Goal: Transaction & Acquisition: Purchase product/service

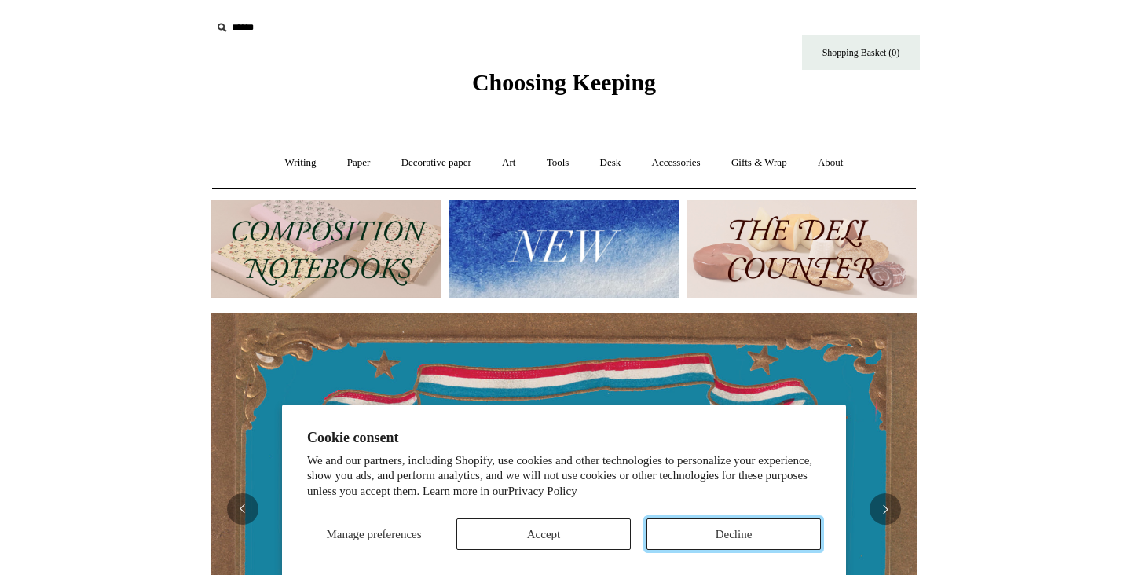
click at [703, 520] on button "Decline" at bounding box center [734, 534] width 174 height 31
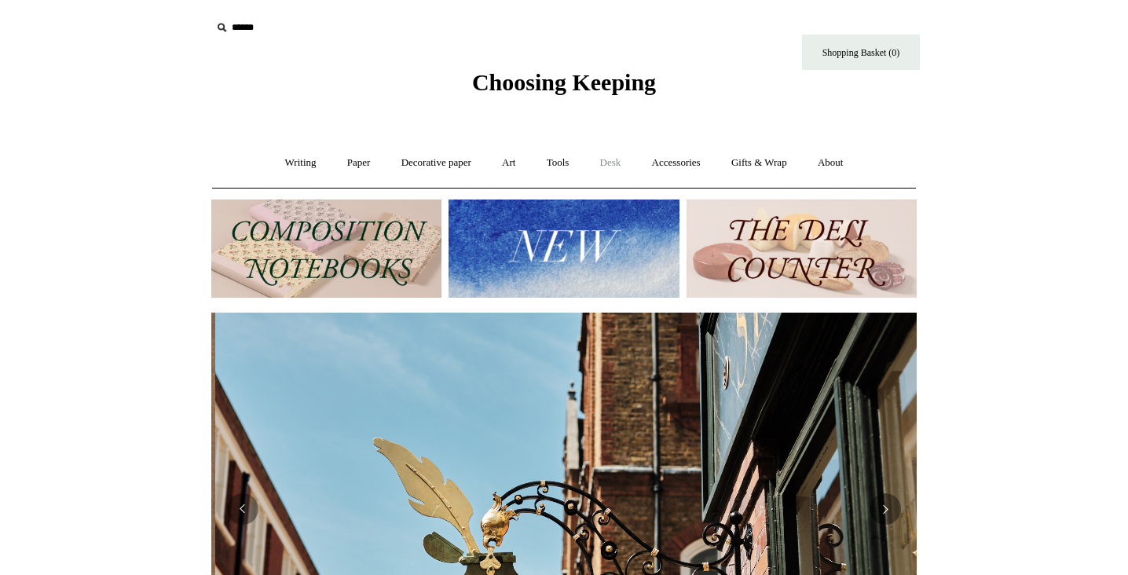
scroll to position [0, 706]
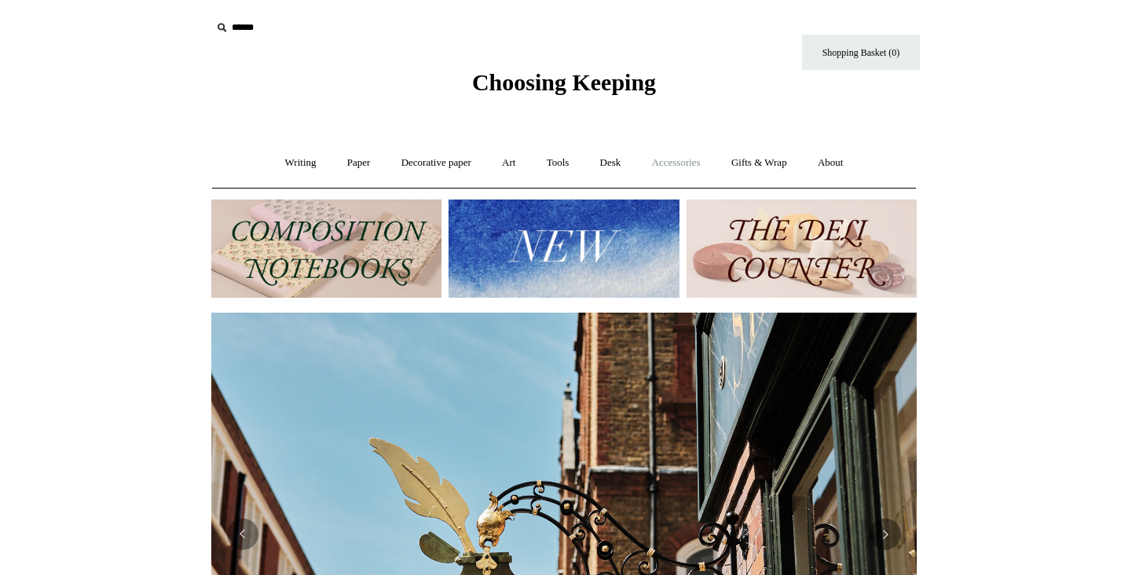
click at [681, 166] on link "Accessories +" at bounding box center [676, 163] width 77 height 42
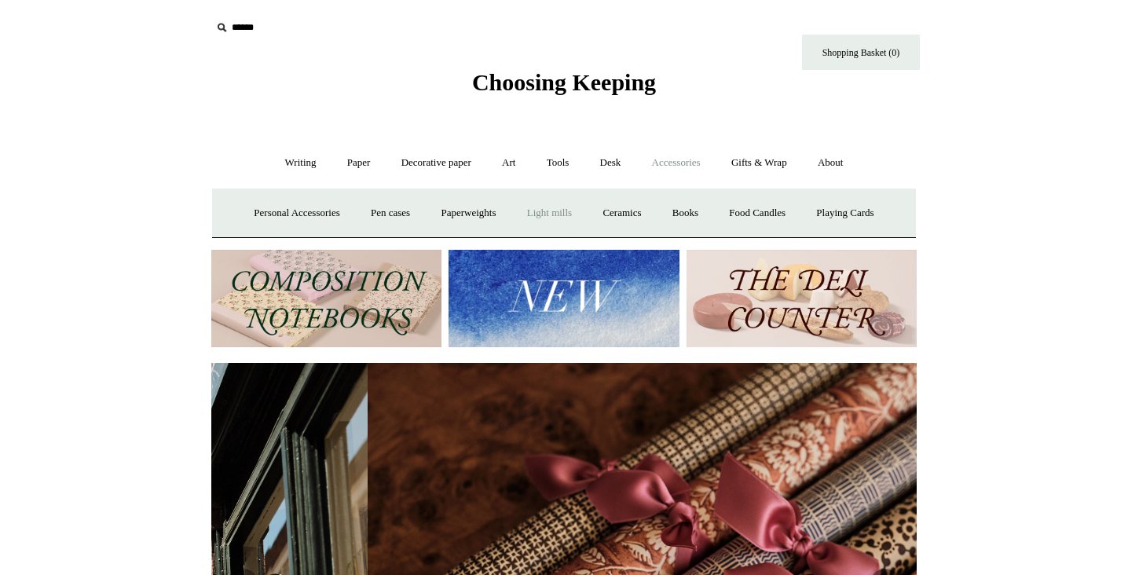
scroll to position [0, 1411]
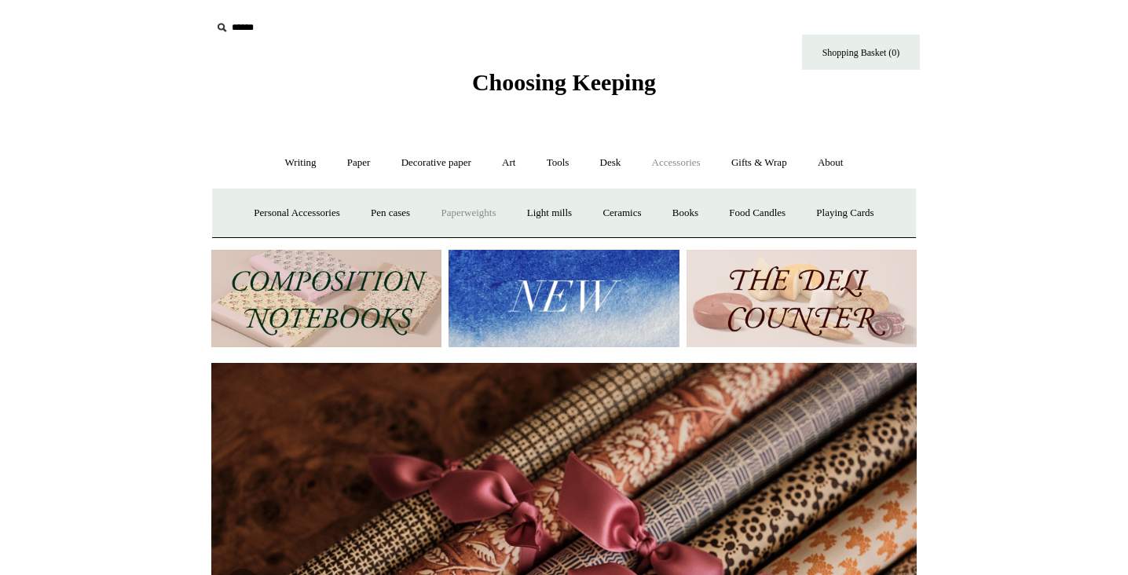
click at [487, 211] on link "Paperweights +" at bounding box center [468, 214] width 83 height 42
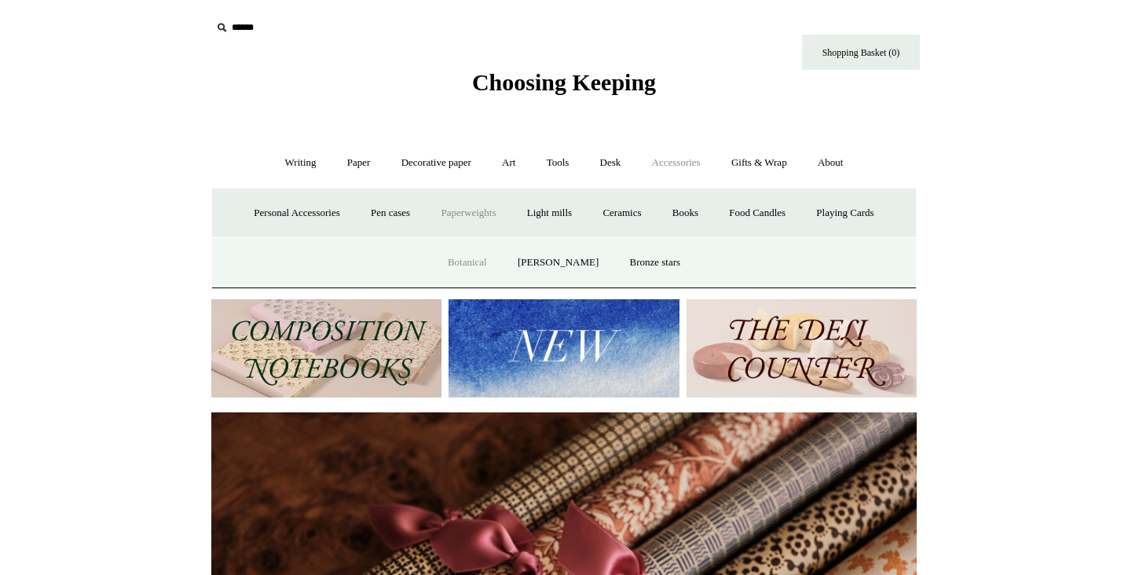
click at [487, 256] on link "Botanical" at bounding box center [468, 263] width 68 height 42
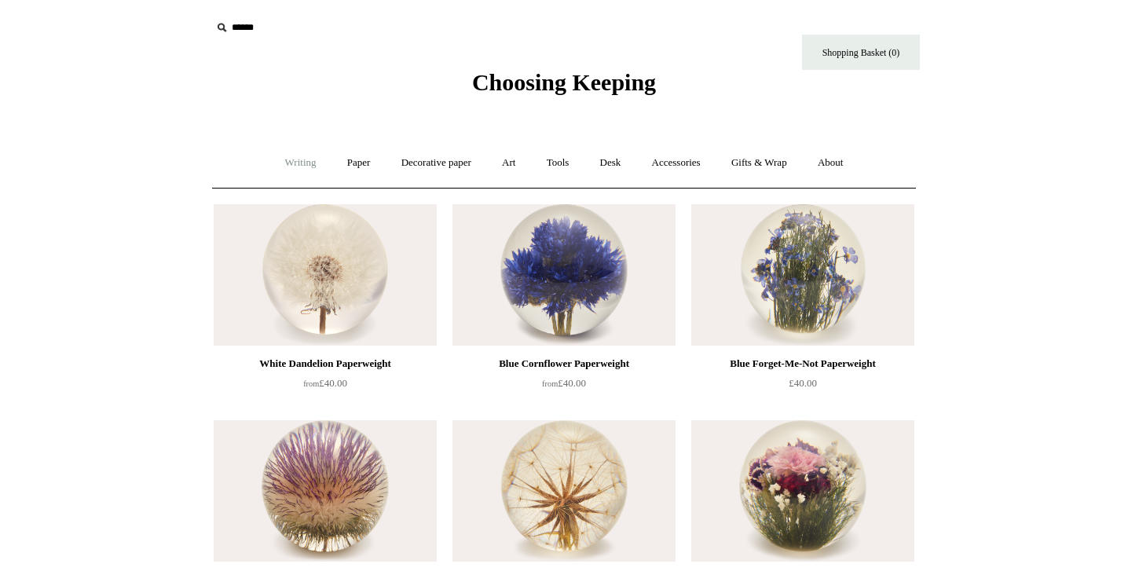
click at [304, 161] on link "Writing +" at bounding box center [301, 163] width 60 height 42
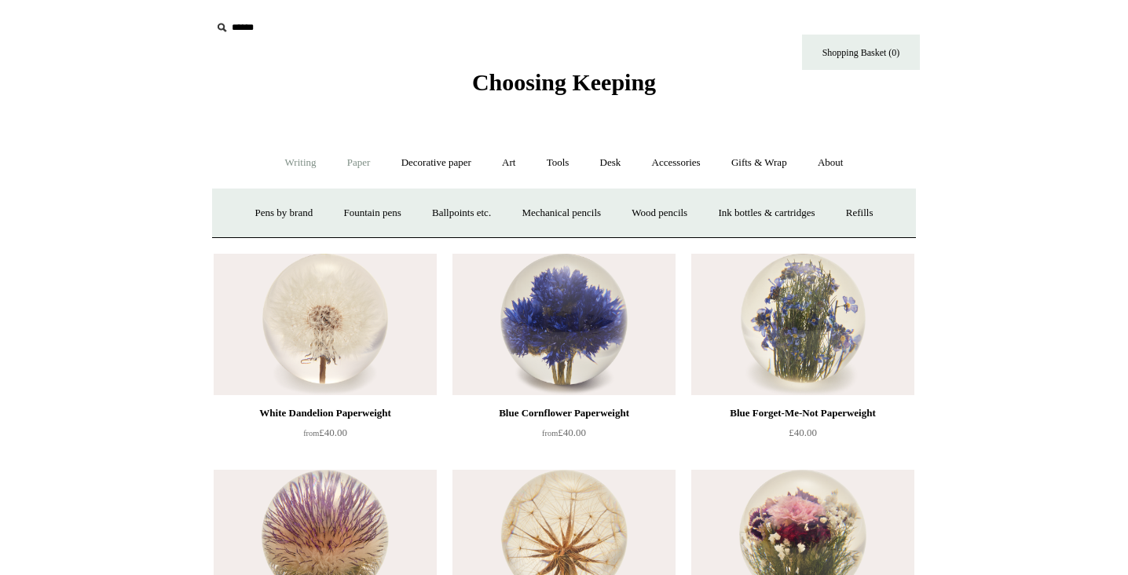
click at [353, 169] on link "Paper +" at bounding box center [359, 163] width 52 height 42
click at [707, 207] on link "Writing paper and envelopes +" at bounding box center [747, 214] width 145 height 42
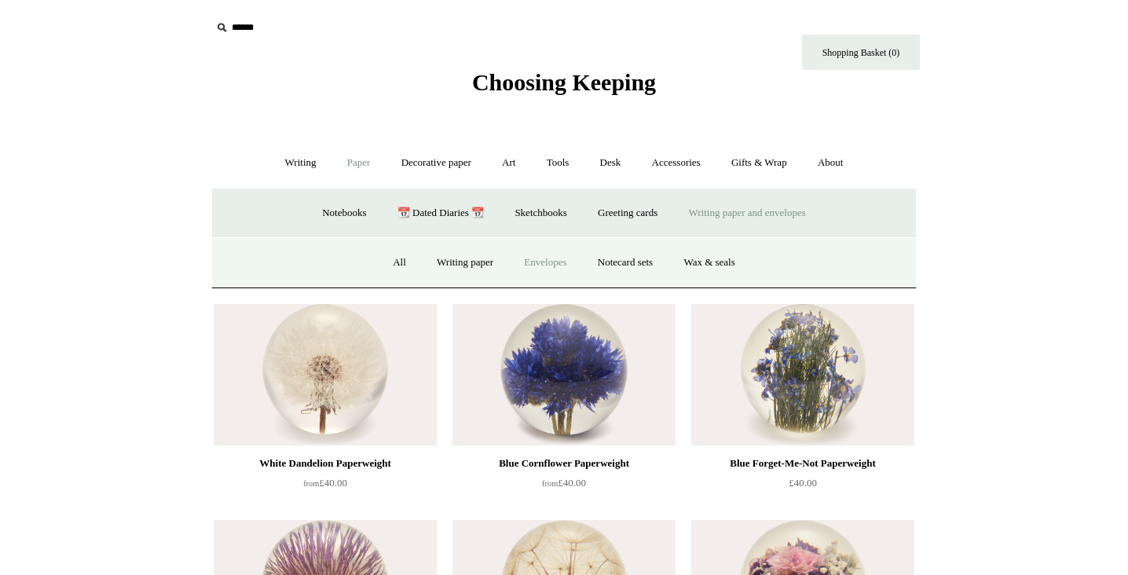
click at [559, 264] on link "Envelopes" at bounding box center [545, 263] width 71 height 42
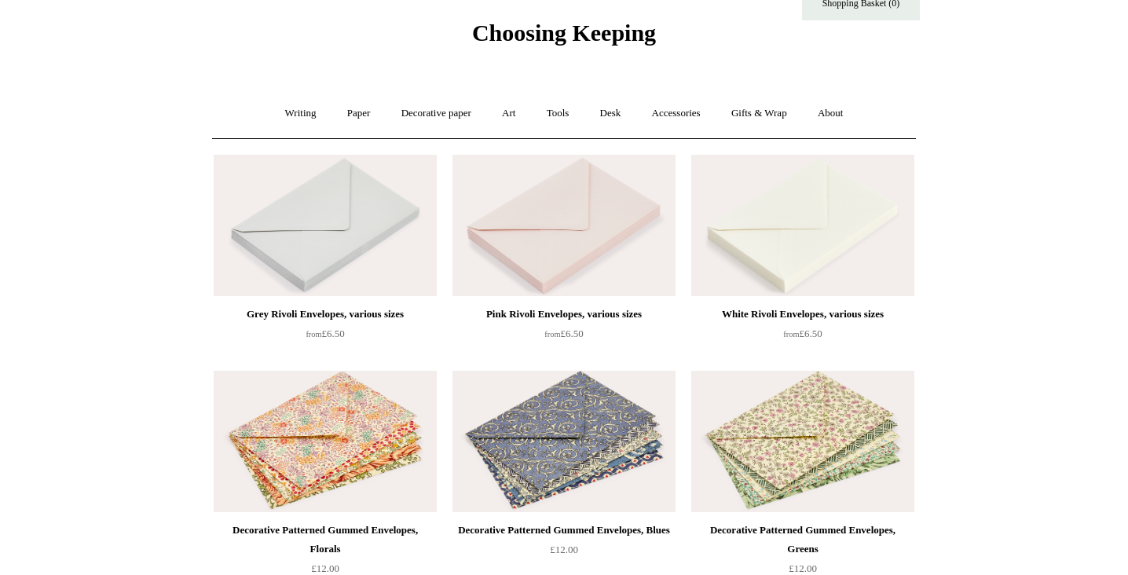
scroll to position [48, 0]
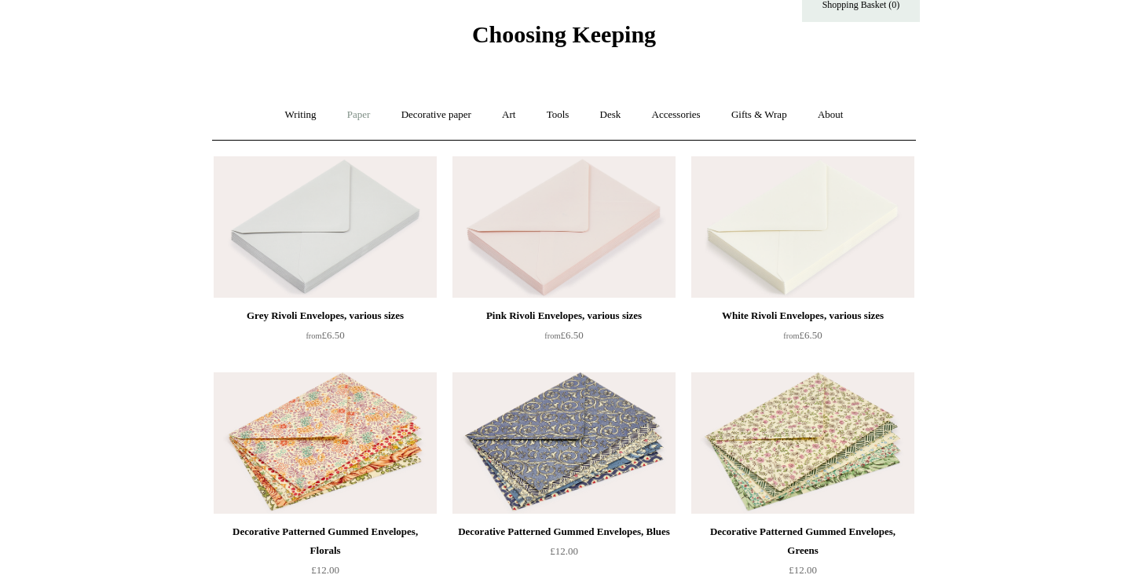
click at [358, 119] on link "Paper +" at bounding box center [359, 115] width 52 height 42
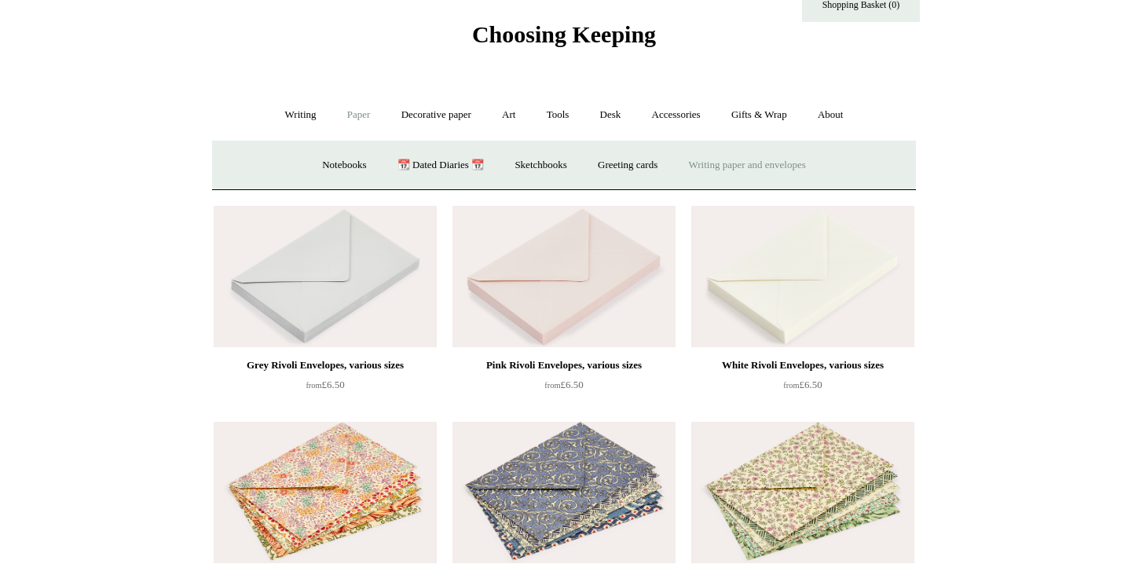
click at [713, 176] on link "Writing paper and envelopes +" at bounding box center [747, 166] width 145 height 42
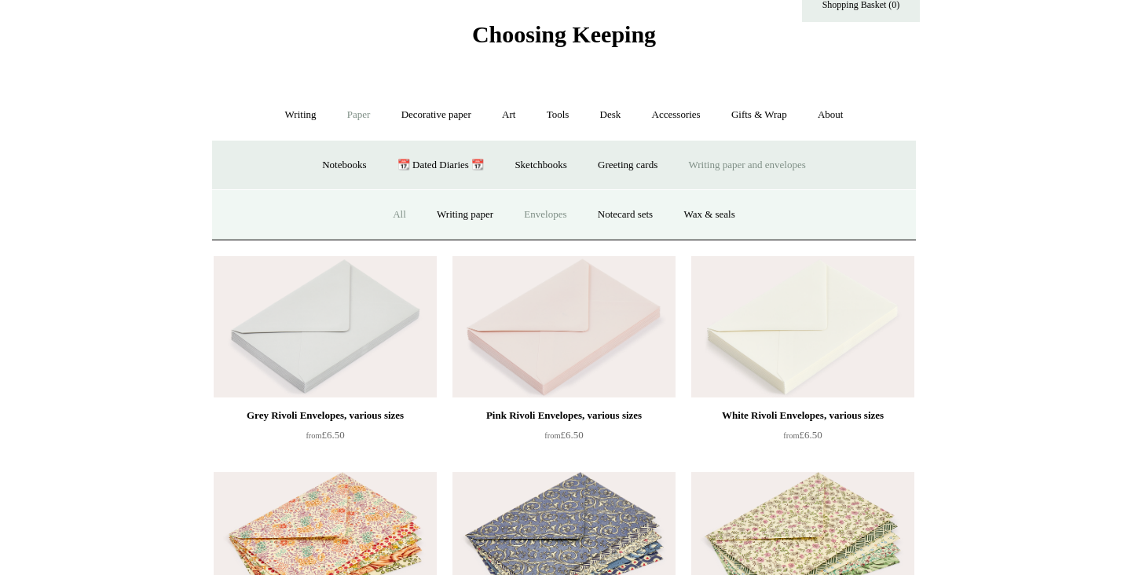
click at [389, 218] on link "All" at bounding box center [400, 215] width 42 height 42
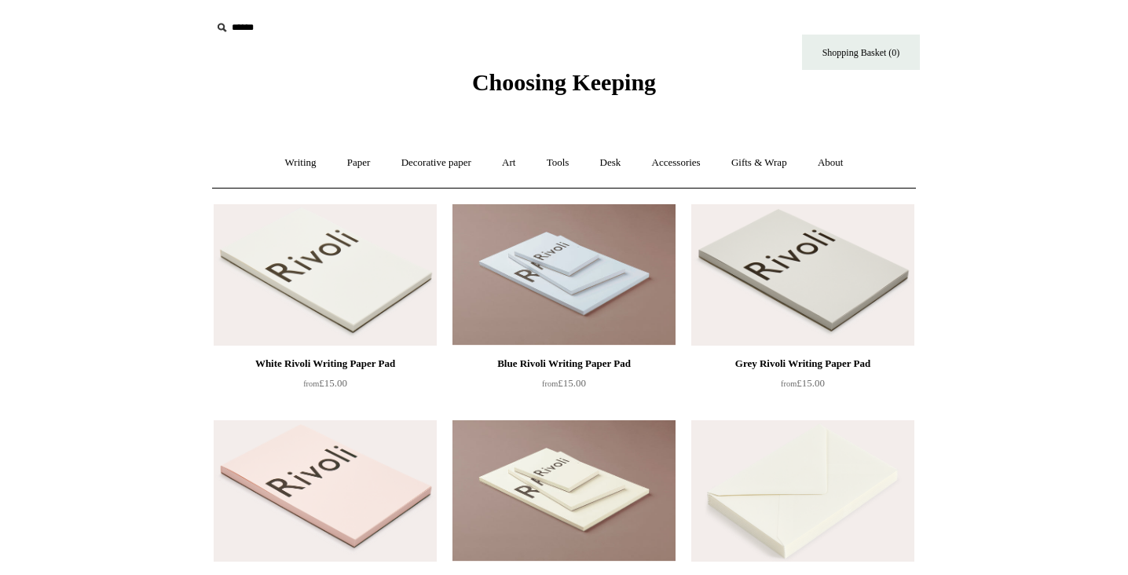
click at [240, 33] on input "text" at bounding box center [307, 27] width 193 height 29
type input "**********"
click at [383, 13] on input "*" at bounding box center [391, 27] width 16 height 28
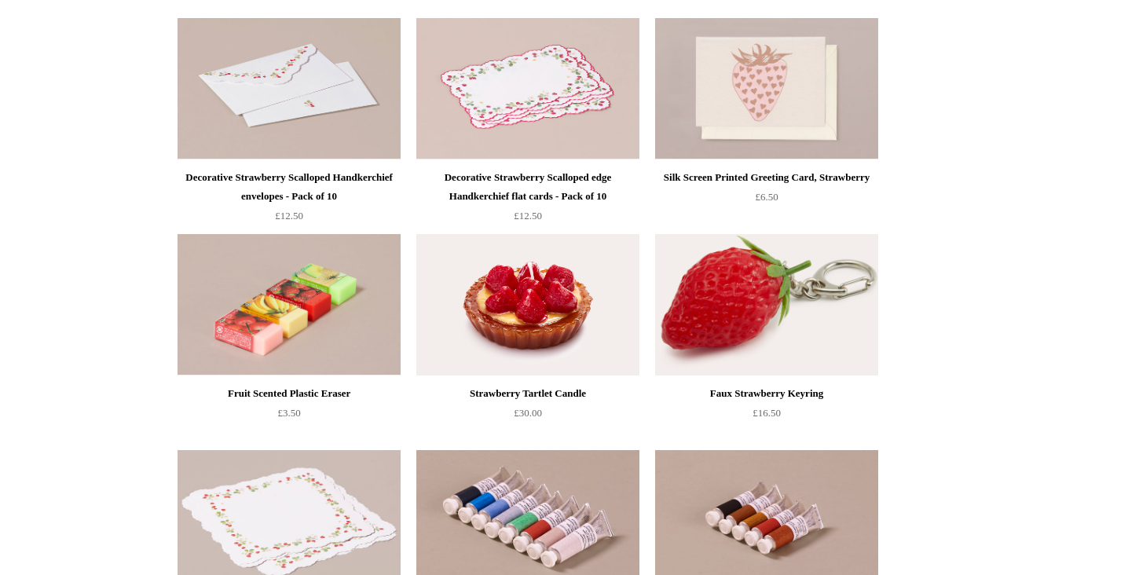
scroll to position [356, 0]
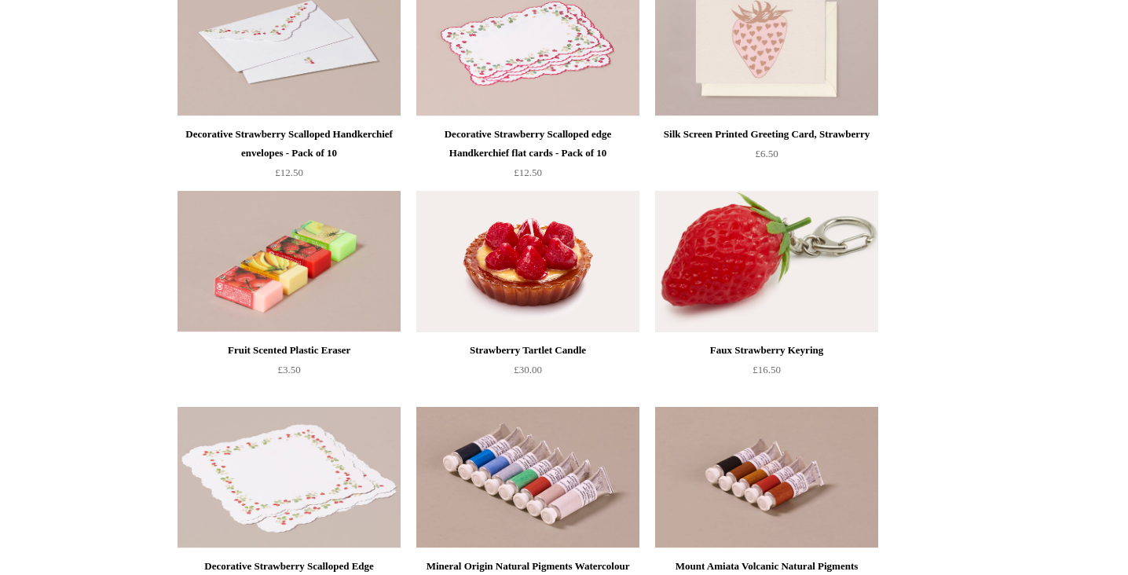
click at [482, 270] on img at bounding box center [527, 261] width 223 height 141
